Goal: Task Accomplishment & Management: Complete application form

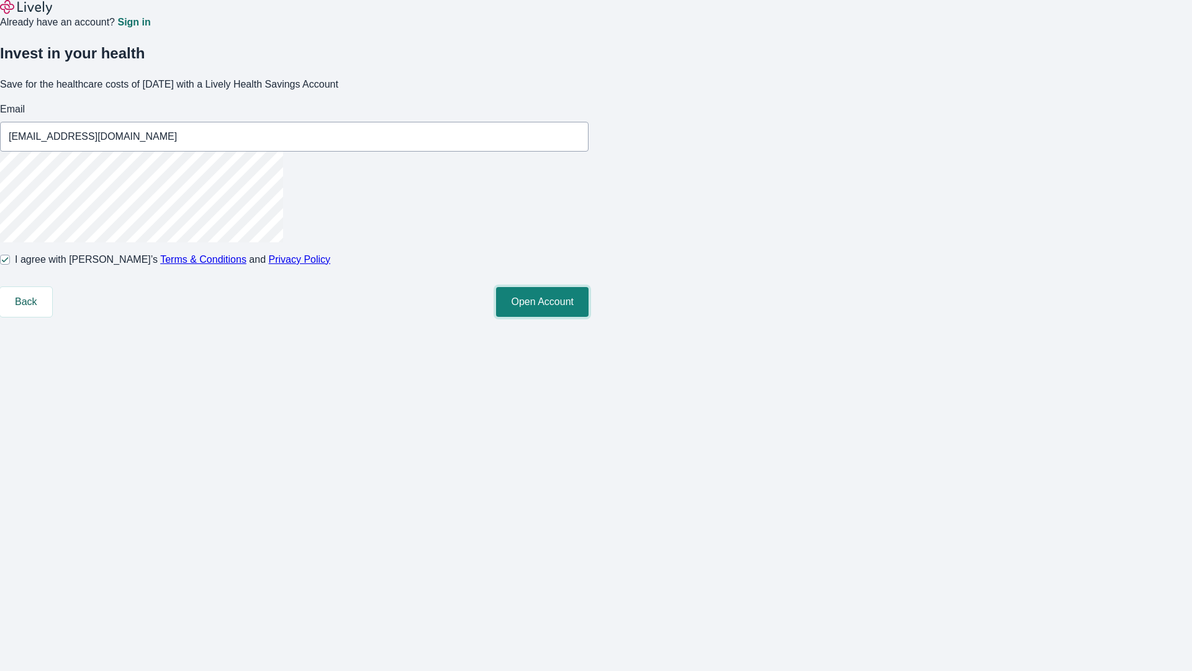
click at [589, 317] on button "Open Account" at bounding box center [542, 302] width 93 height 30
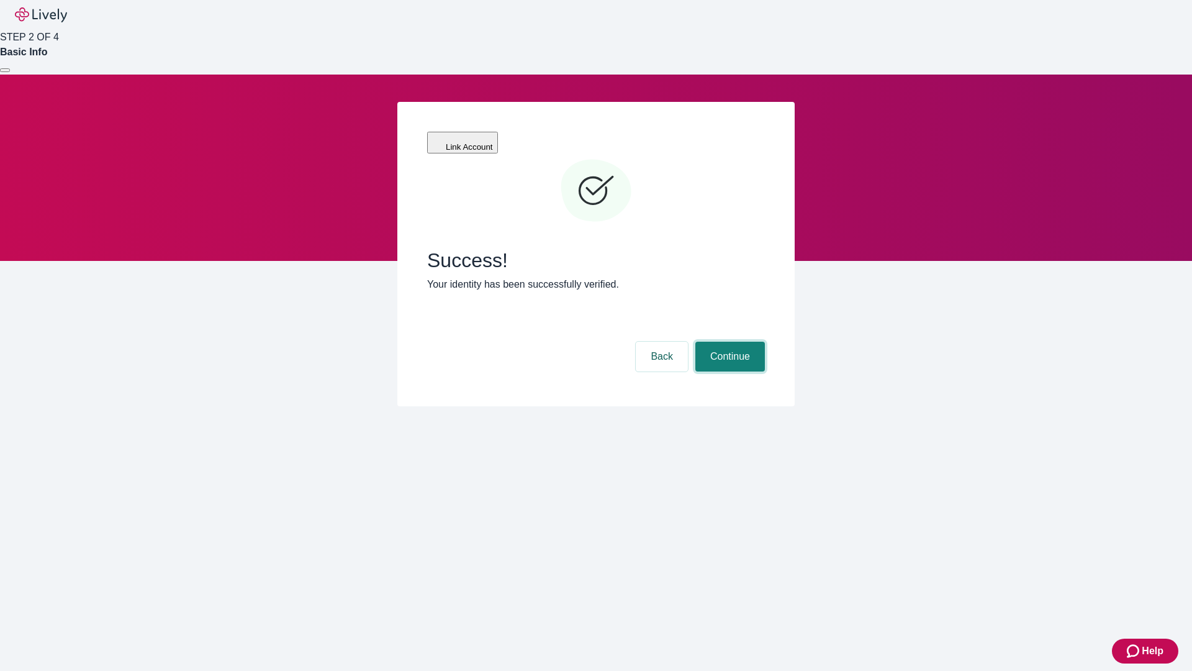
click at [728, 342] on button "Continue" at bounding box center [731, 357] width 70 height 30
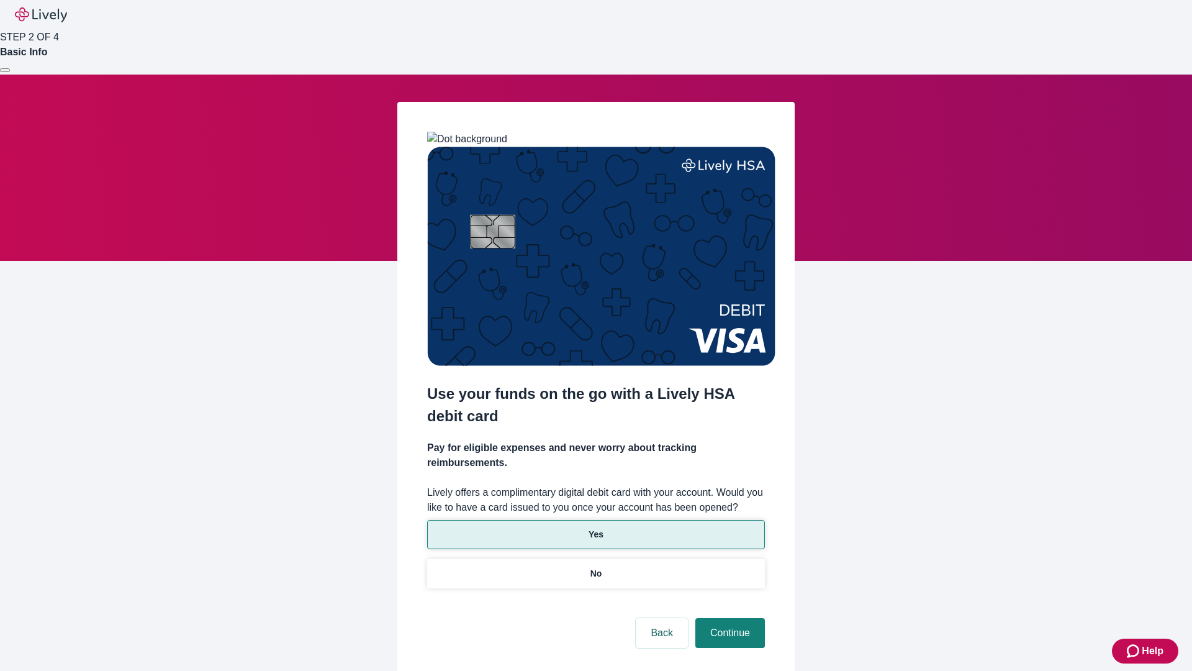
click at [596, 528] on p "Yes" at bounding box center [596, 534] width 15 height 13
click at [728, 618] on button "Continue" at bounding box center [731, 633] width 70 height 30
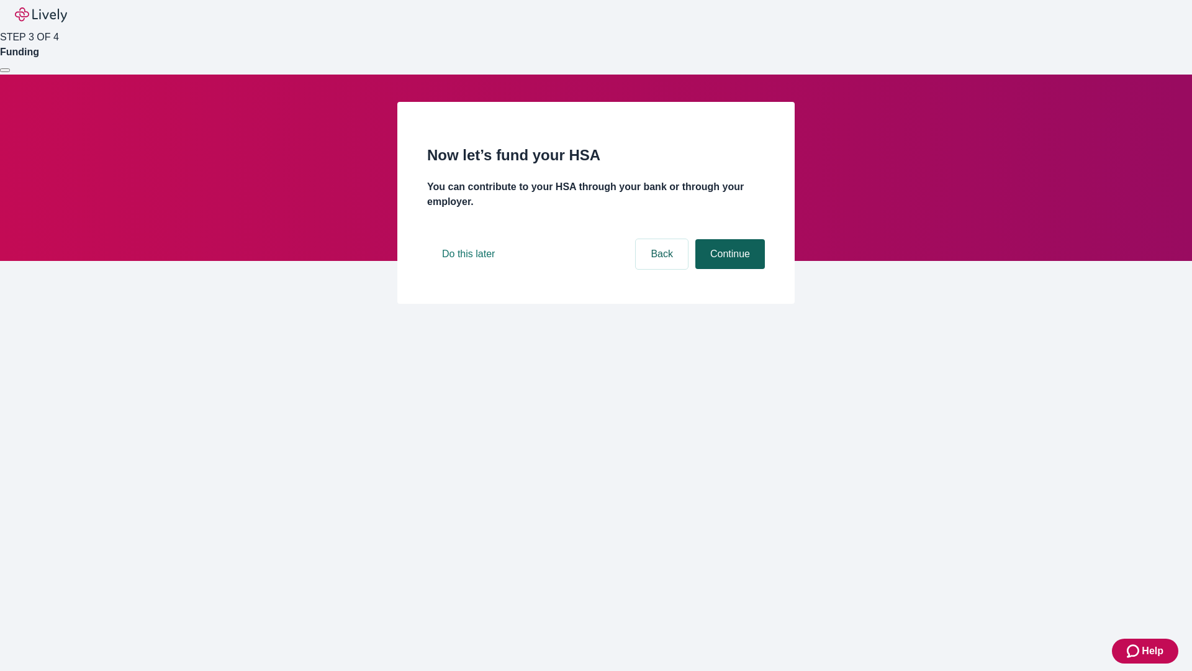
click at [728, 269] on button "Continue" at bounding box center [731, 254] width 70 height 30
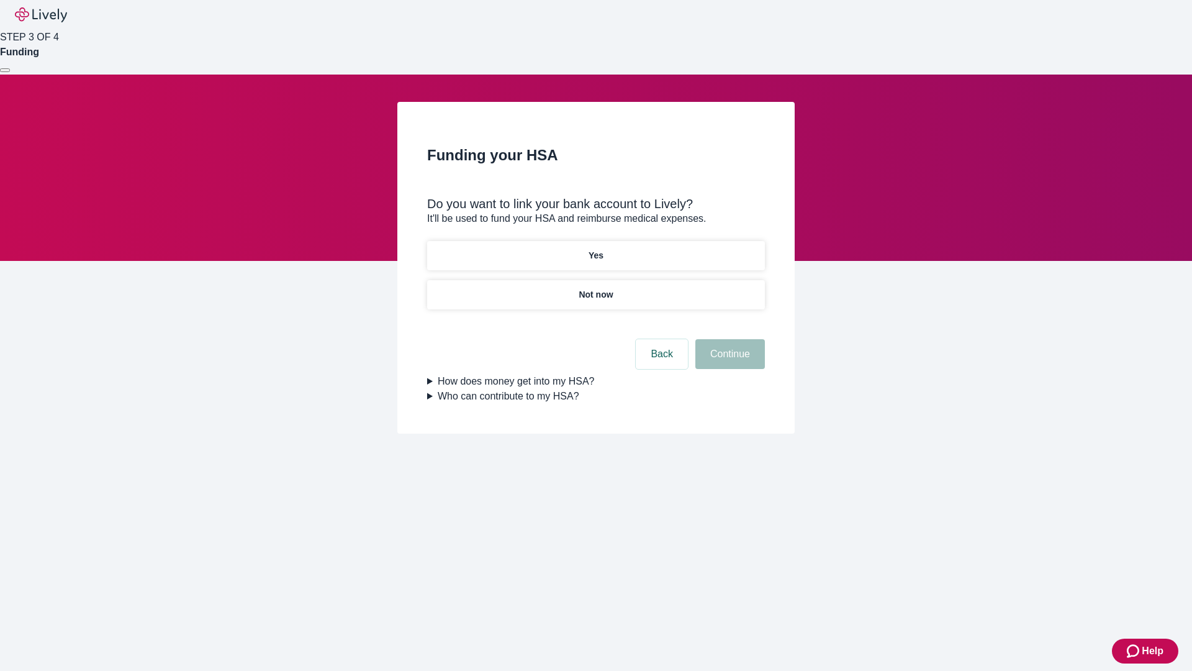
click at [596, 288] on p "Not now" at bounding box center [596, 294] width 34 height 13
click at [728, 361] on button "Continue" at bounding box center [731, 354] width 70 height 30
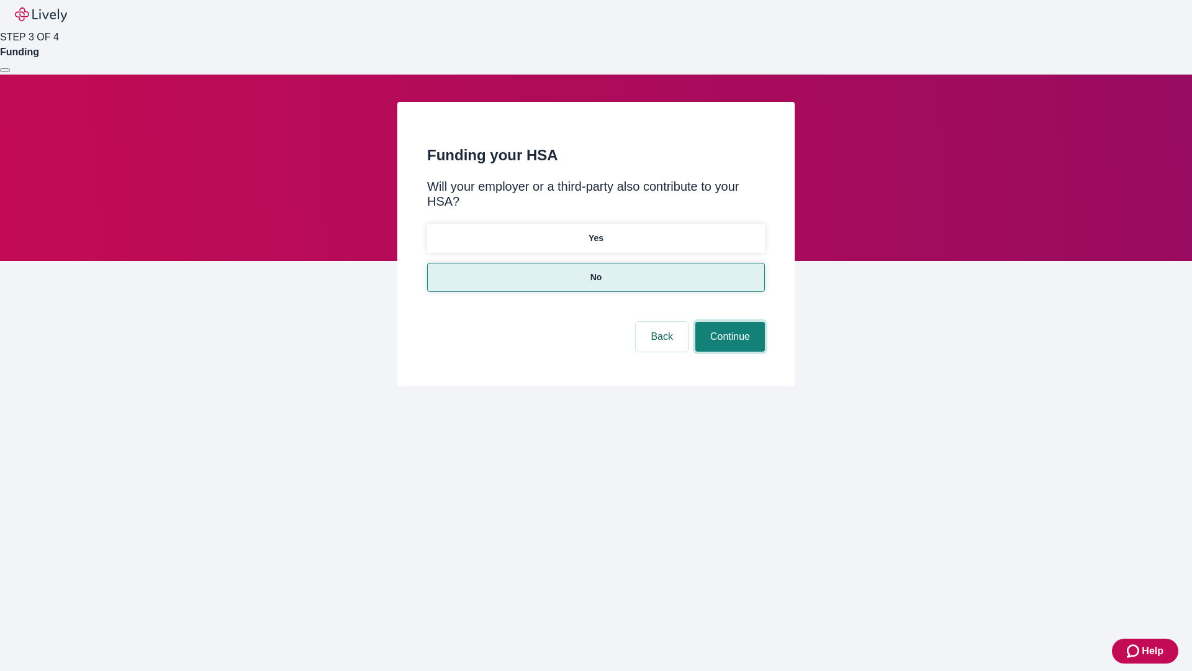
click at [728, 322] on button "Continue" at bounding box center [731, 337] width 70 height 30
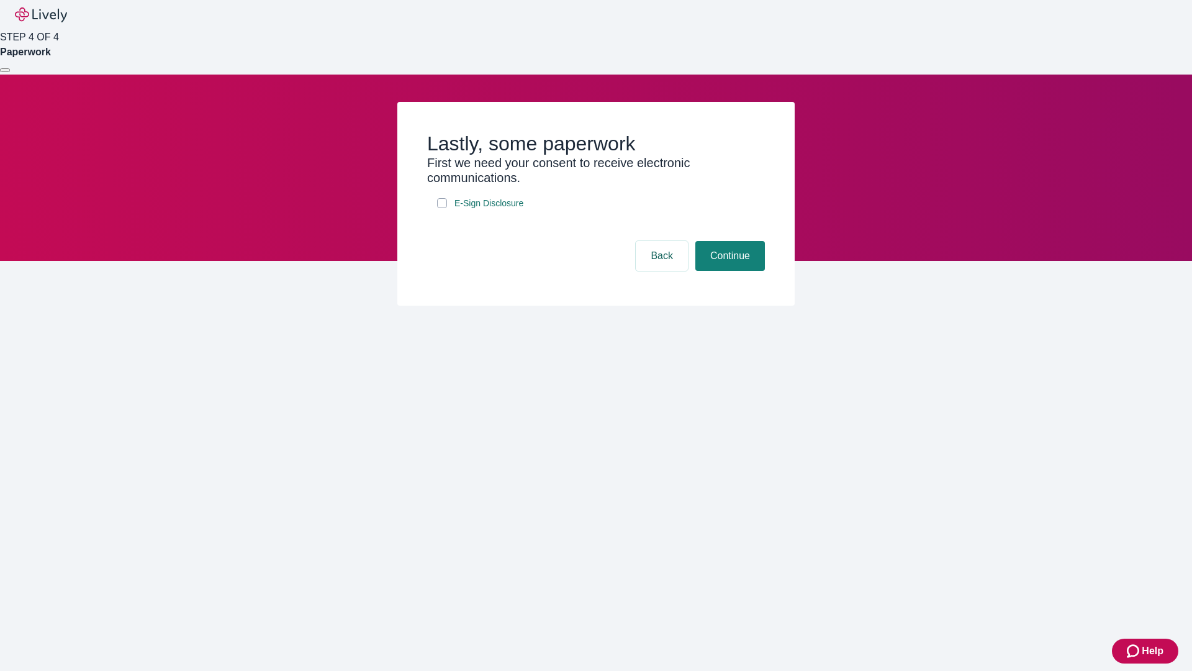
click at [442, 208] on input "E-Sign Disclosure" at bounding box center [442, 203] width 10 height 10
checkbox input "true"
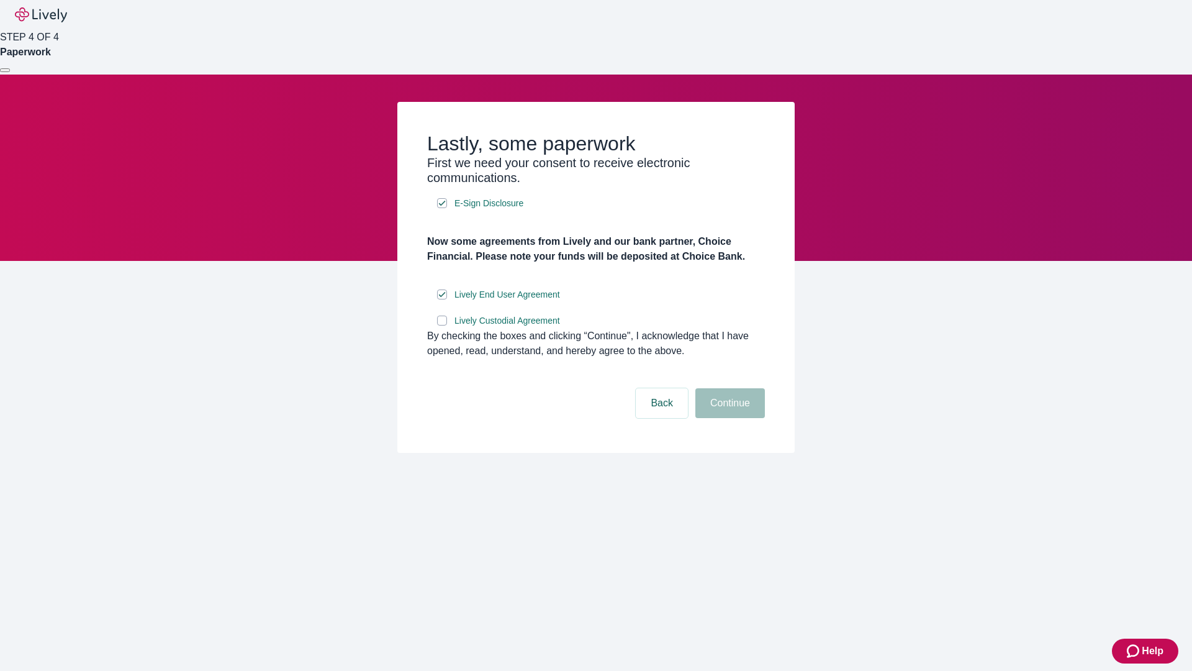
click at [442, 325] on input "Lively Custodial Agreement" at bounding box center [442, 320] width 10 height 10
checkbox input "true"
click at [728, 418] on button "Continue" at bounding box center [731, 403] width 70 height 30
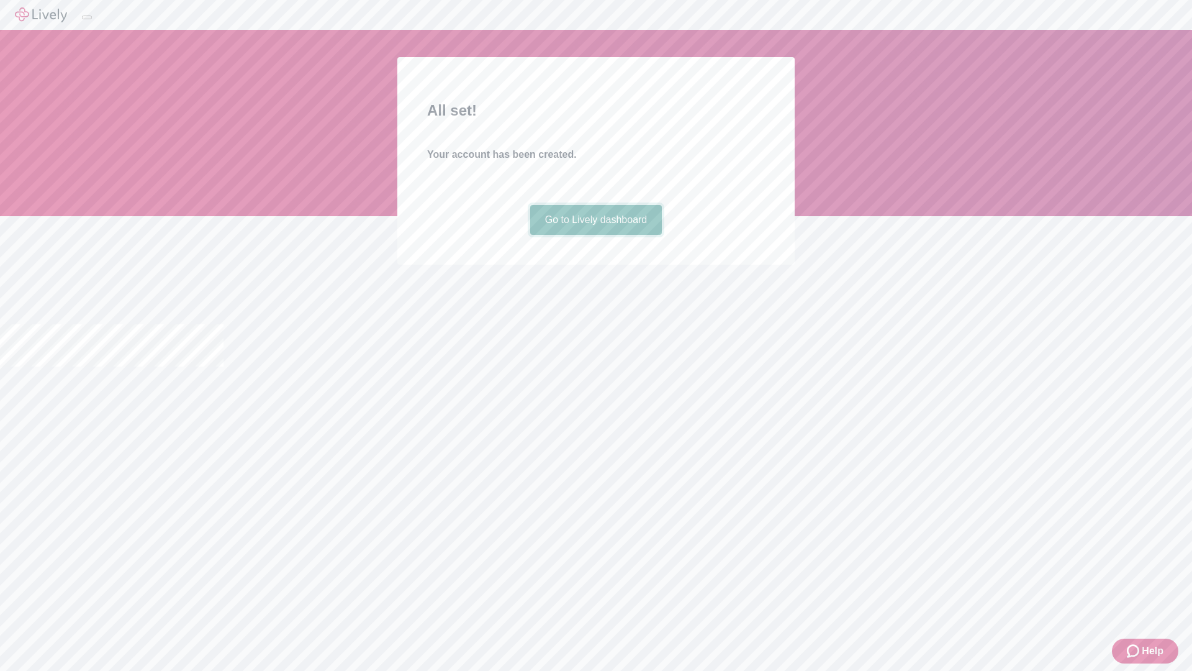
click at [596, 235] on link "Go to Lively dashboard" at bounding box center [596, 220] width 132 height 30
